Goal: Transaction & Acquisition: Purchase product/service

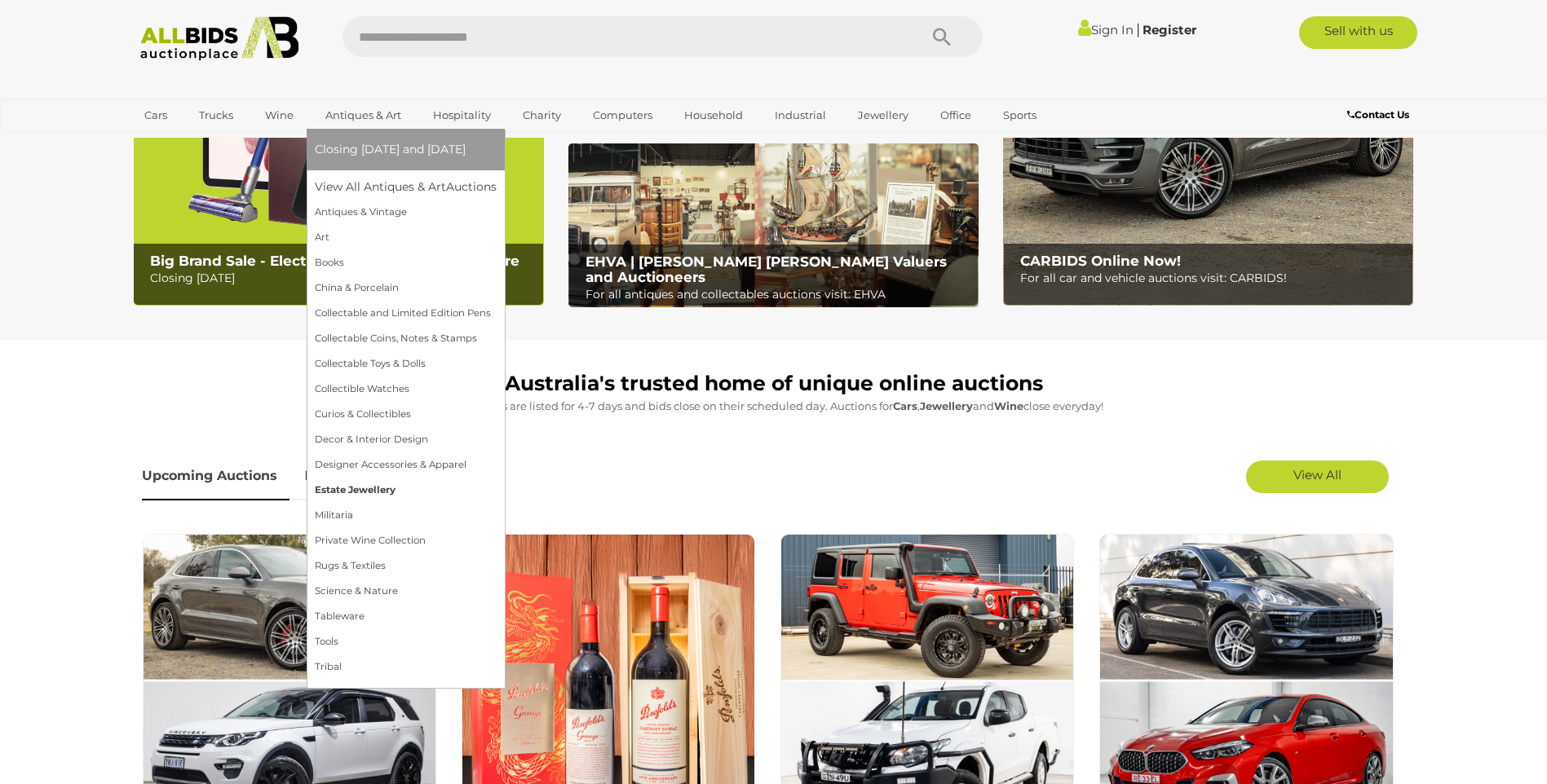
scroll to position [245, 0]
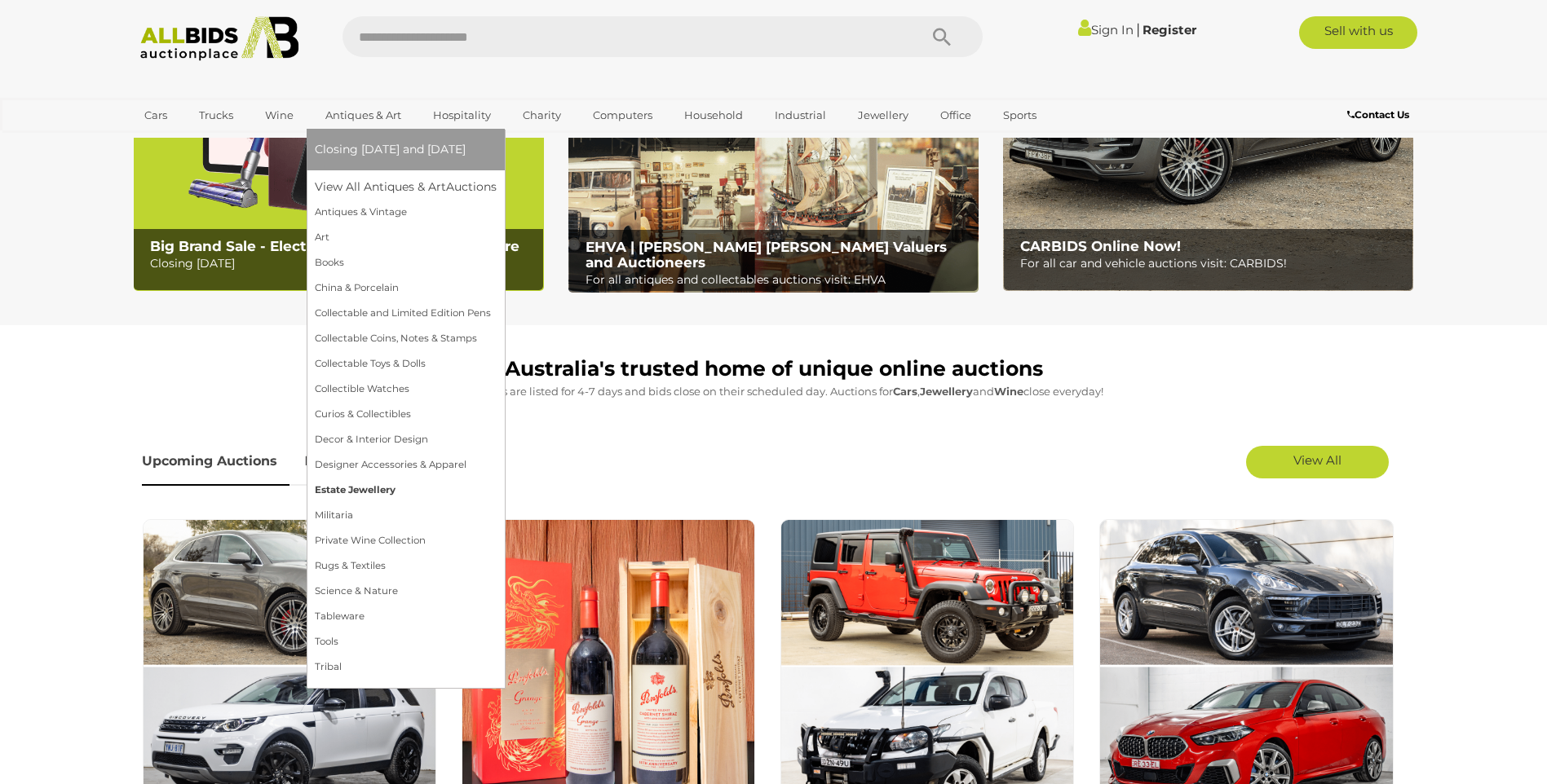
click at [381, 494] on link "Estate Jewellery" at bounding box center [405, 490] width 182 height 25
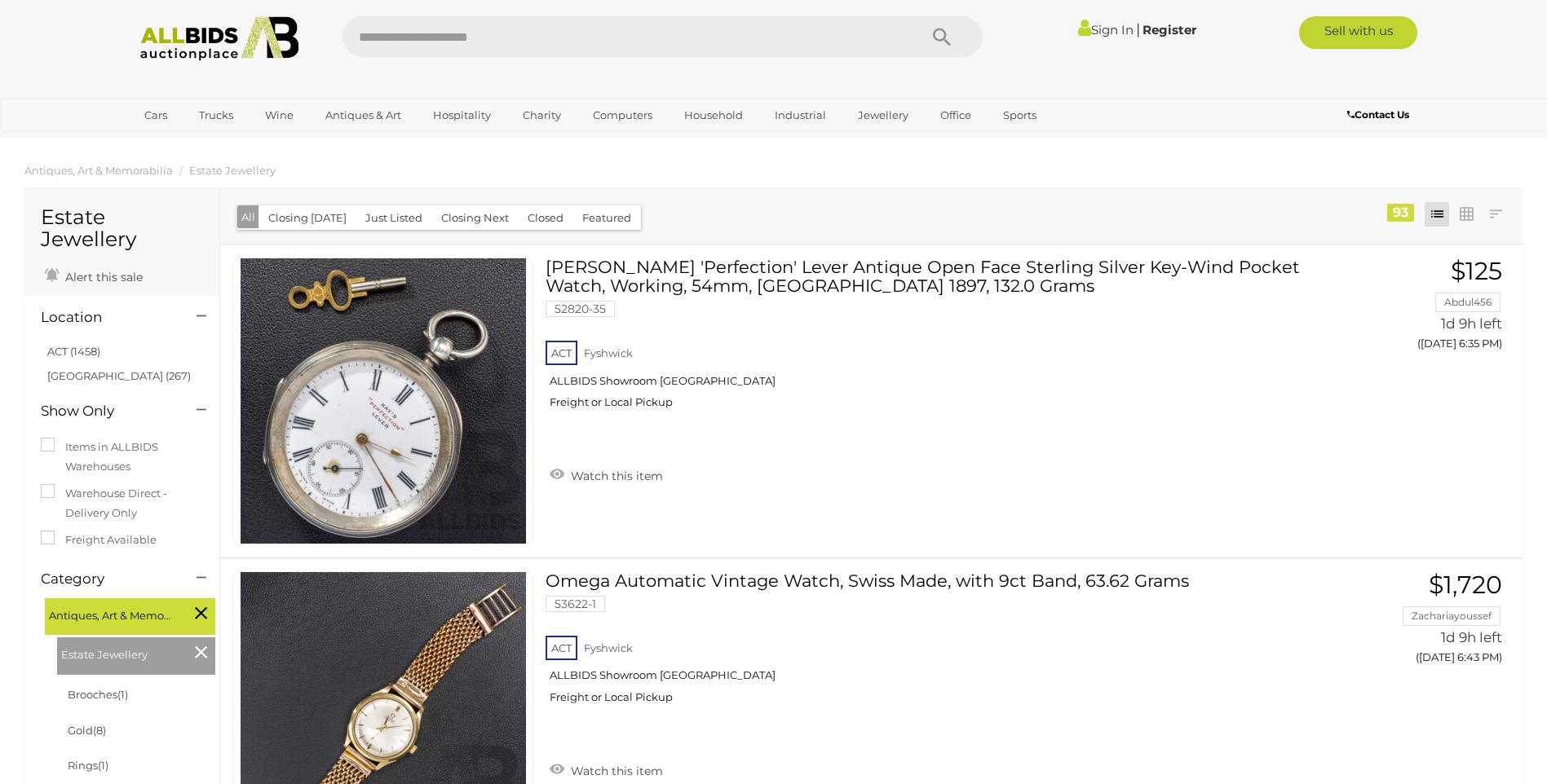
click at [499, 32] on input "text" at bounding box center [622, 37] width 559 height 41
type input "*****"
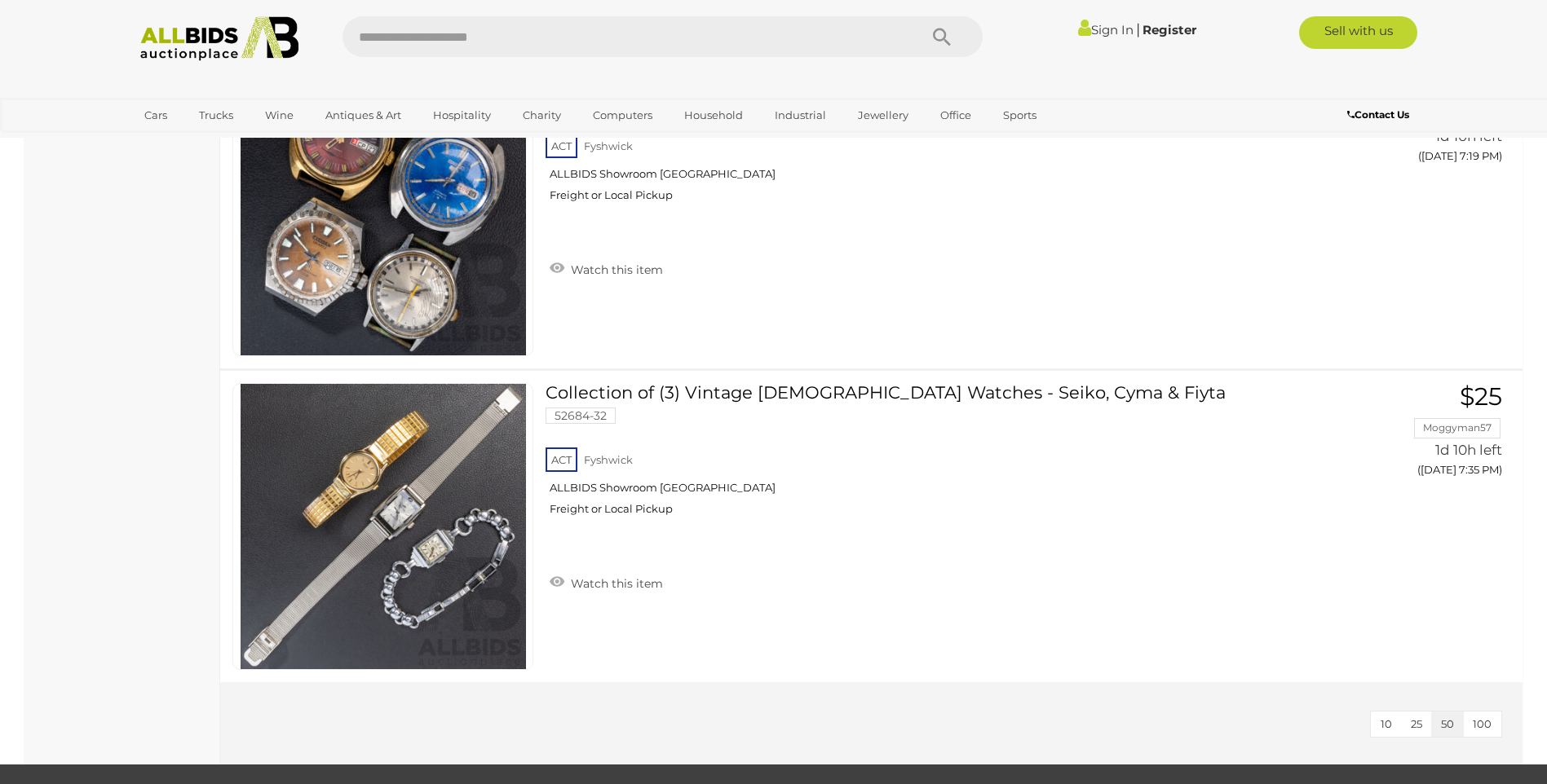
scroll to position [3832, 0]
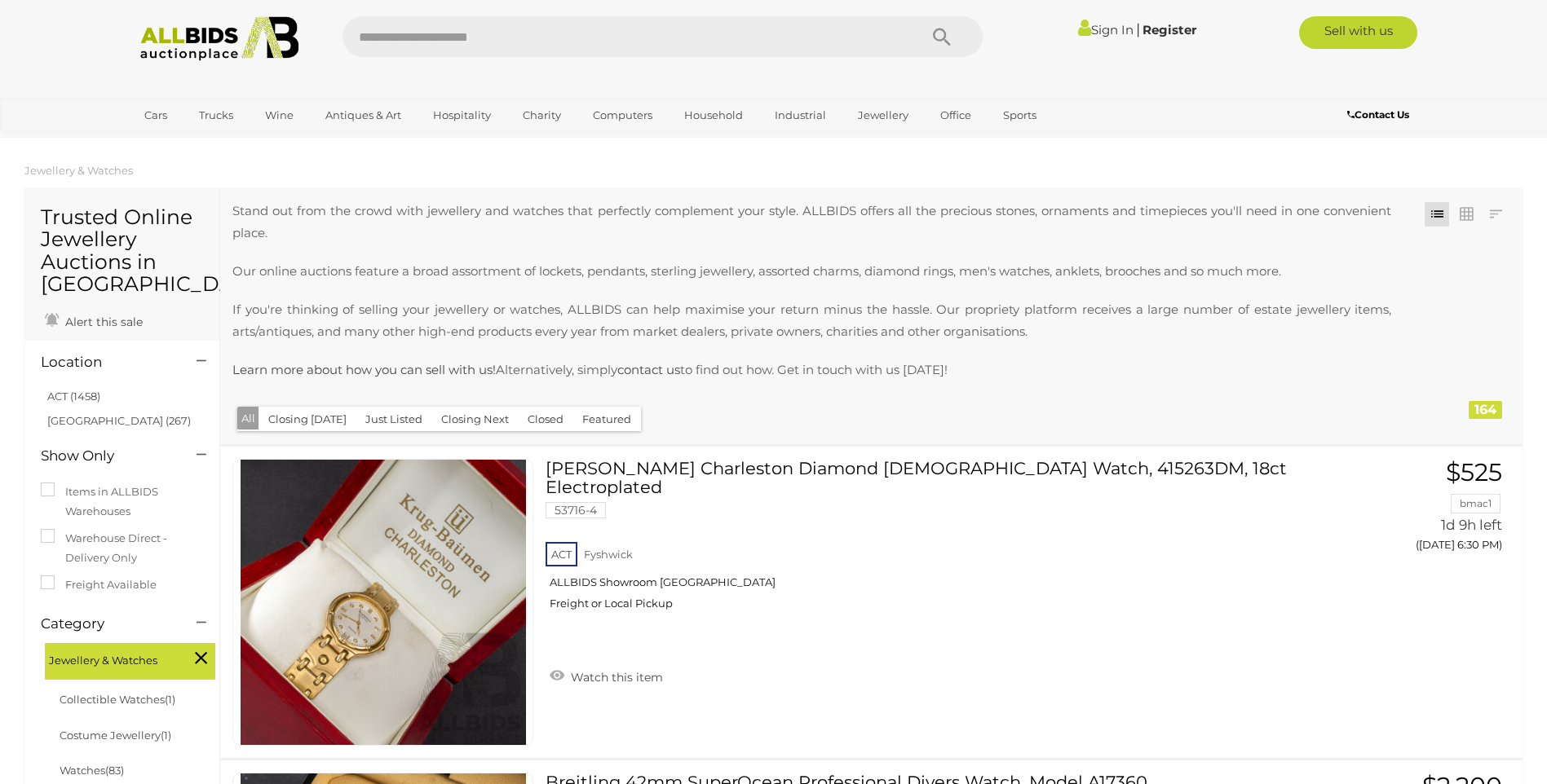
click at [471, 44] on input "text" at bounding box center [622, 37] width 559 height 41
paste input "*****"
type input "*****"
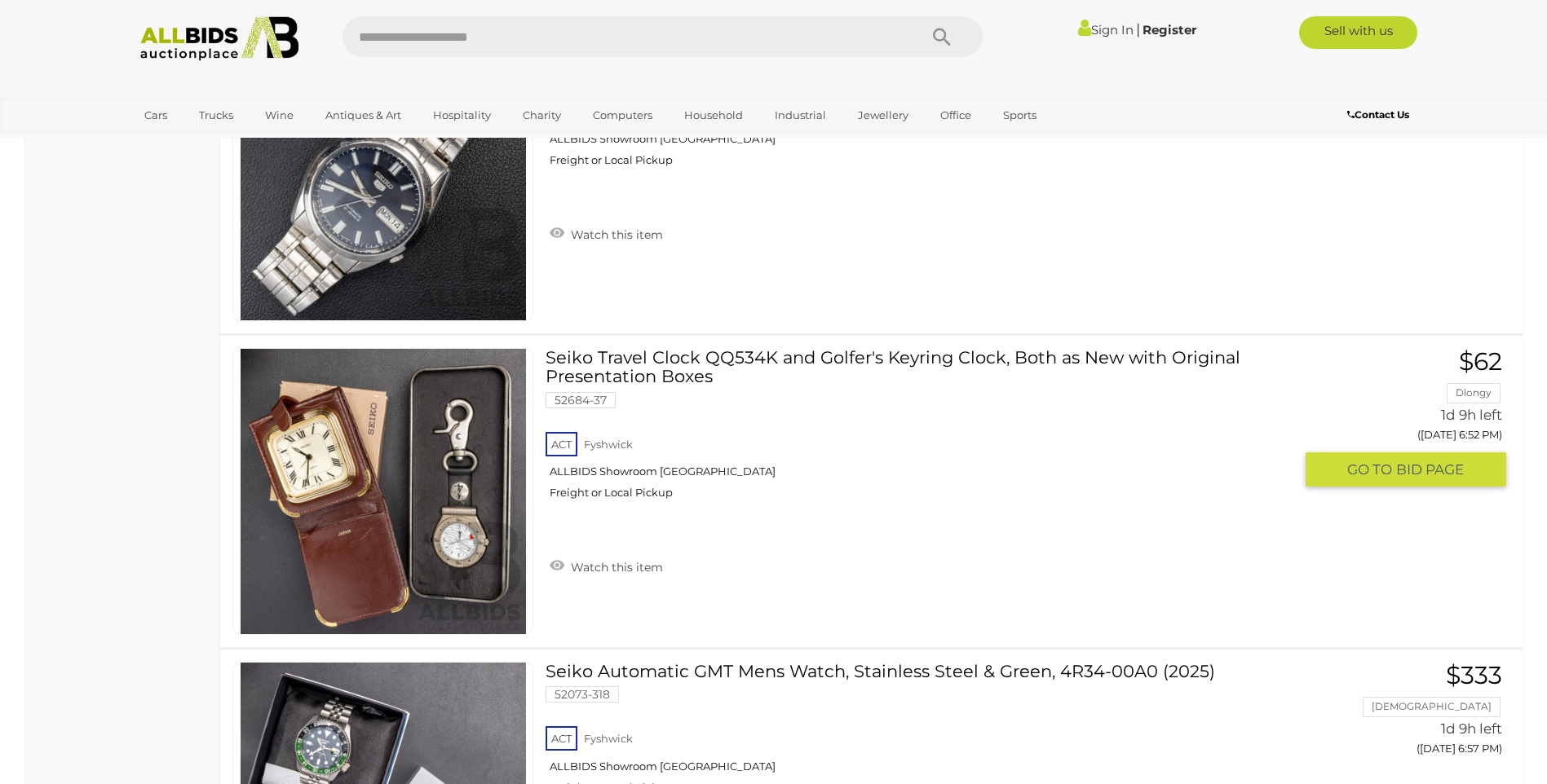
scroll to position [1468, 0]
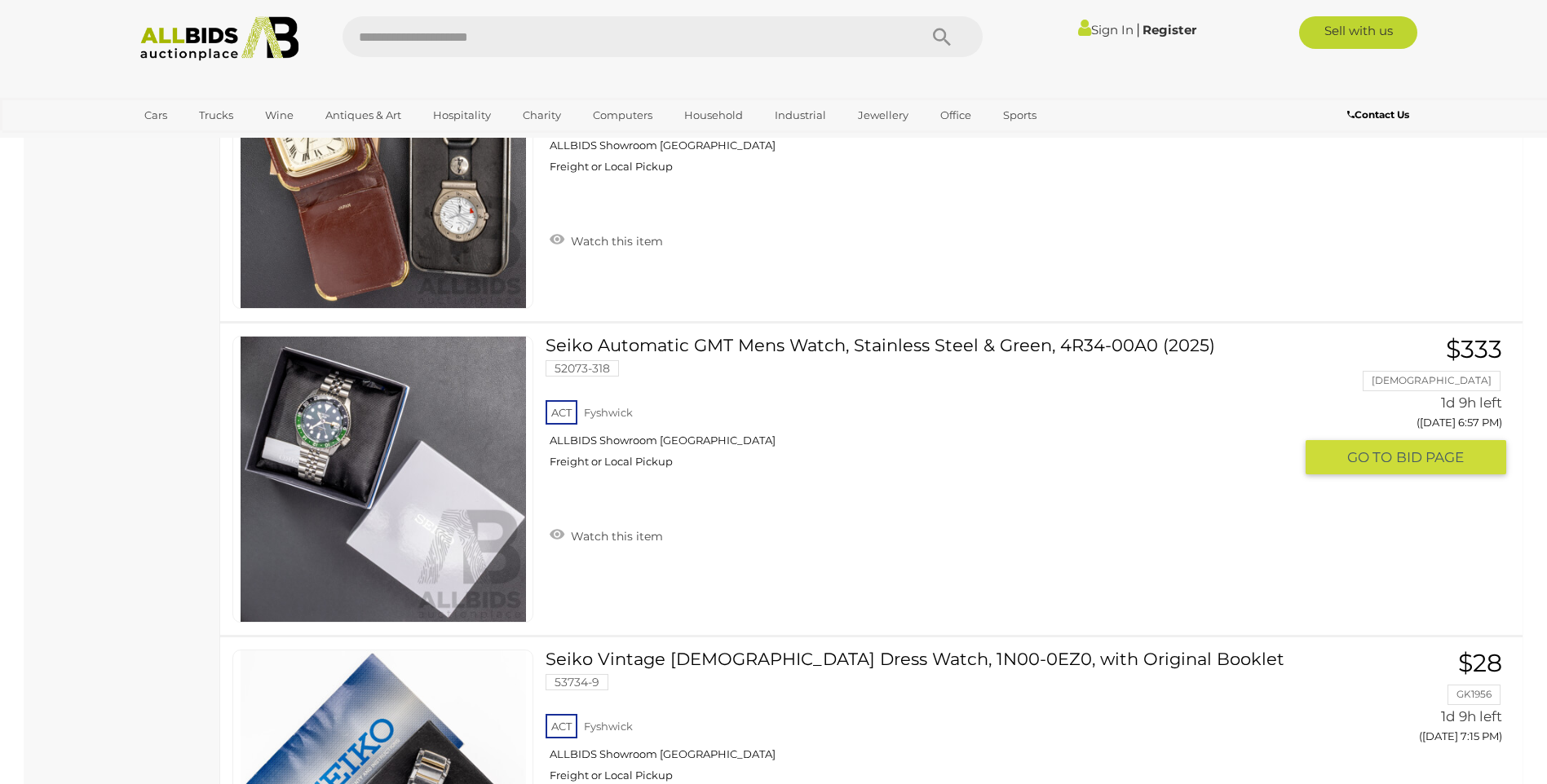
click at [920, 345] on link "Seiko Automatic GMT Mens Watch, Stainless Steel & Green, 4R34-00A0 (2025) 52073…" at bounding box center [925, 408] width 736 height 145
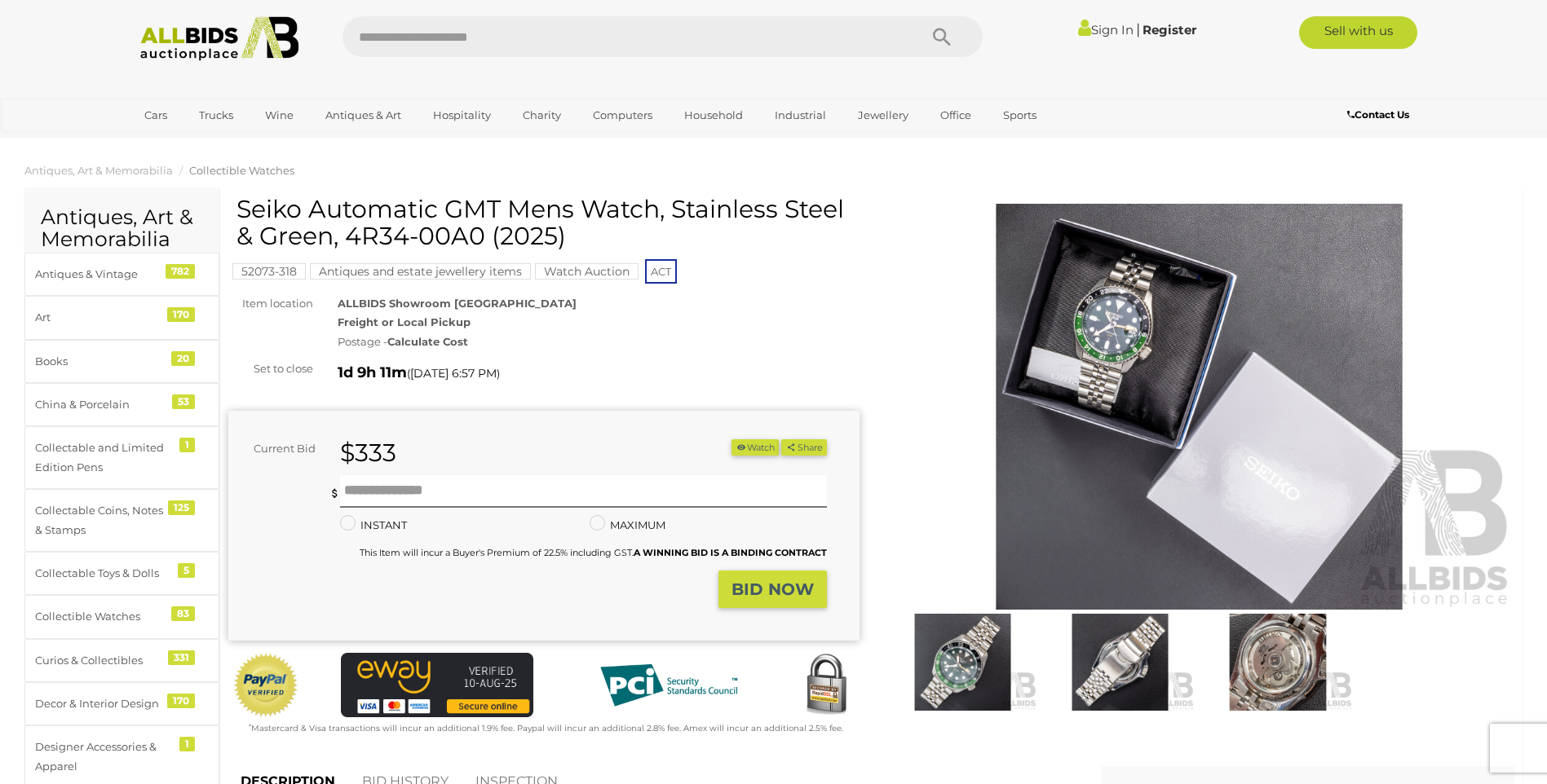
click at [372, 230] on h1 "Seiko Automatic GMT Mens Watch, Stainless Steel & Green, 4R34-00A0 (2025)" at bounding box center [546, 223] width 619 height 54
drag, startPoint x: 372, startPoint y: 230, endPoint x: 442, endPoint y: 232, distance: 70.0
click at [442, 232] on h1 "Seiko Automatic GMT Mens Watch, Stainless Steel & Green, 4R34-00A0 (2025)" at bounding box center [546, 223] width 619 height 54
click at [1119, 662] on img at bounding box center [1120, 662] width 149 height 96
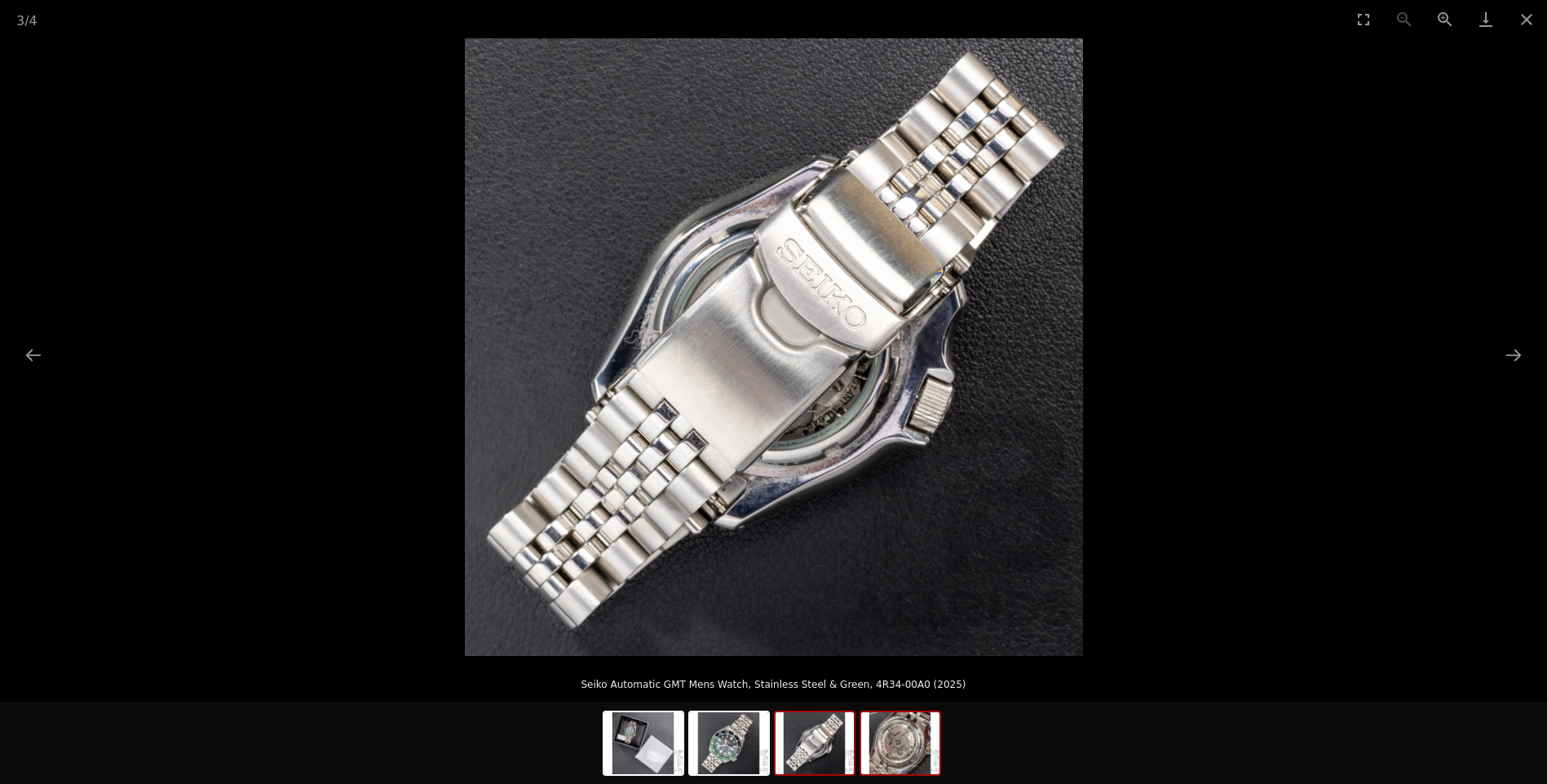
click at [897, 735] on img at bounding box center [900, 743] width 78 height 62
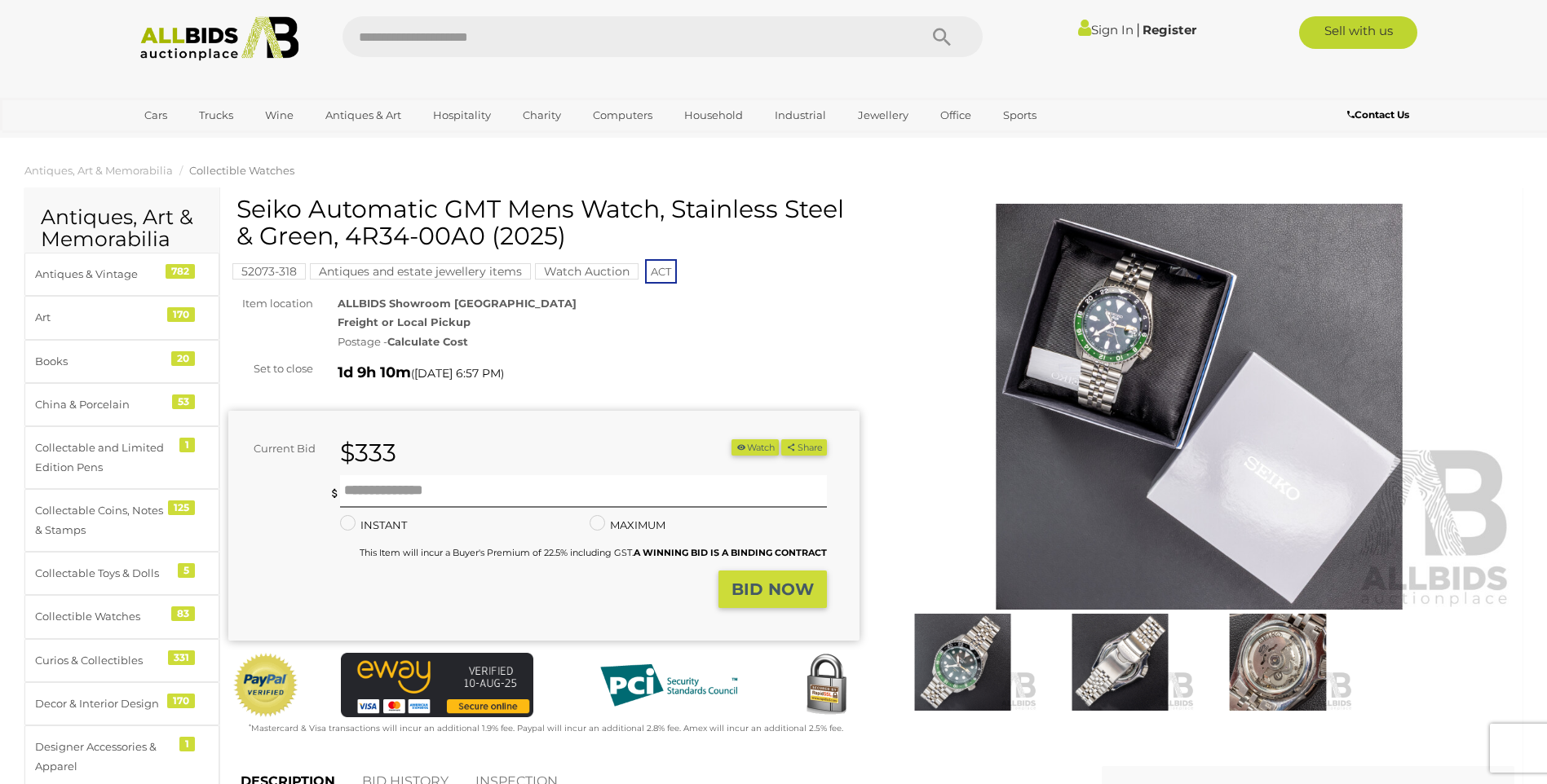
click at [964, 636] on img at bounding box center [963, 662] width 149 height 96
